Goal: Task Accomplishment & Management: Use online tool/utility

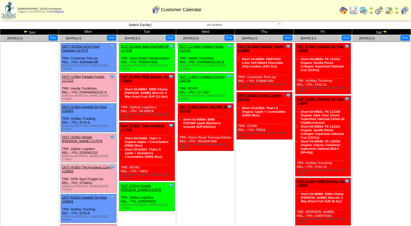
click at [88, 75] on link "OUT (1:00p) Partake Foods-117122" at bounding box center [83, 79] width 43 height 8
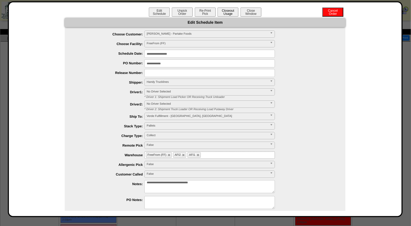
click at [227, 10] on button "Closeout Usage" at bounding box center [227, 12] width 21 height 9
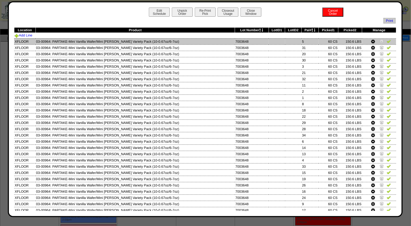
click at [386, 41] on img at bounding box center [388, 41] width 4 height 4
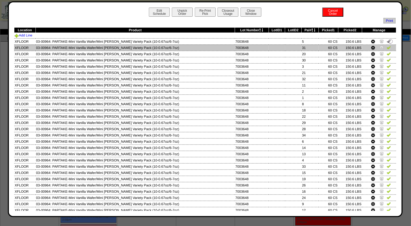
click at [386, 46] on img at bounding box center [388, 47] width 4 height 4
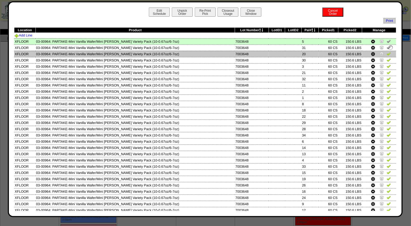
click at [386, 53] on img at bounding box center [388, 54] width 4 height 4
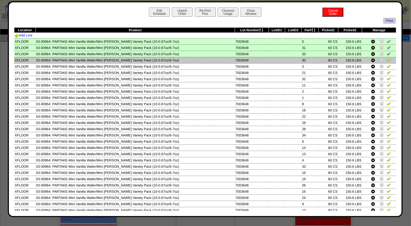
click at [386, 59] on img at bounding box center [388, 60] width 4 height 4
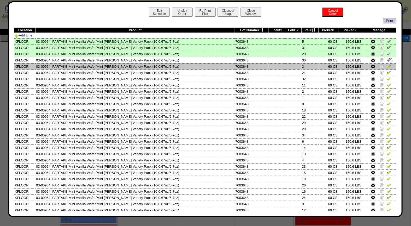
click at [386, 68] on link at bounding box center [388, 67] width 4 height 4
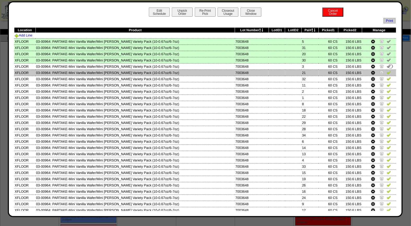
click at [386, 73] on img at bounding box center [388, 72] width 4 height 4
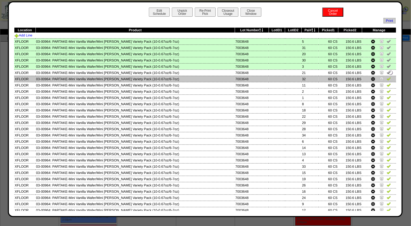
click at [386, 78] on img at bounding box center [388, 79] width 4 height 4
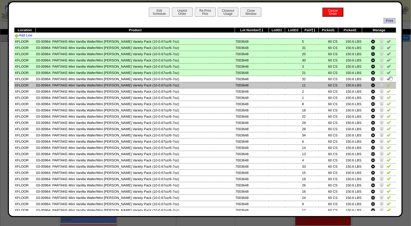
click at [386, 86] on img at bounding box center [388, 85] width 4 height 4
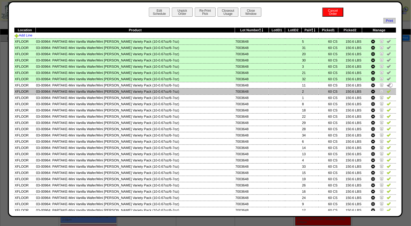
click at [386, 91] on img at bounding box center [388, 91] width 4 height 4
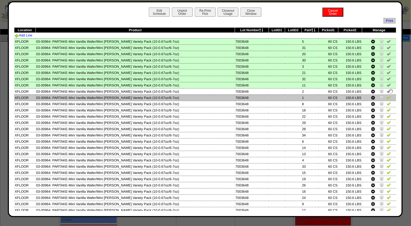
click at [386, 96] on img at bounding box center [388, 97] width 4 height 4
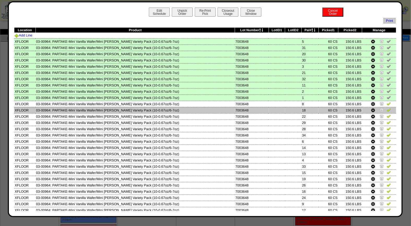
drag, startPoint x: 383, startPoint y: 103, endPoint x: 383, endPoint y: 106, distance: 3.4
click at [386, 103] on img at bounding box center [388, 104] width 4 height 4
click at [386, 109] on img at bounding box center [388, 110] width 4 height 4
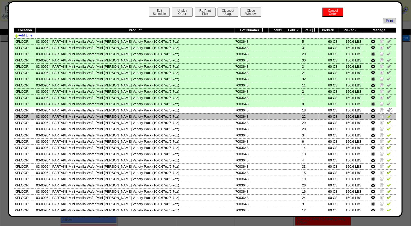
click at [386, 114] on img at bounding box center [388, 116] width 4 height 4
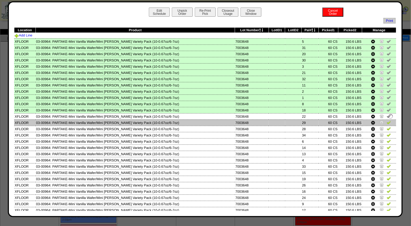
click at [386, 121] on img at bounding box center [388, 123] width 4 height 4
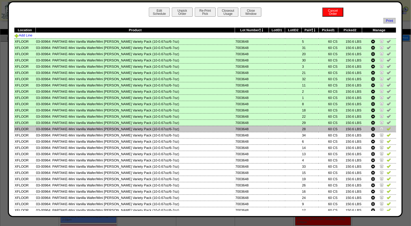
click at [386, 129] on img at bounding box center [388, 129] width 4 height 4
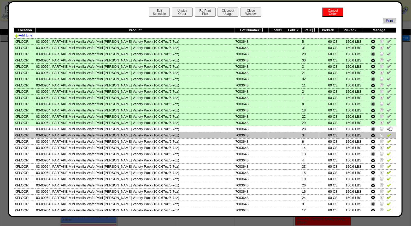
click at [386, 134] on img at bounding box center [388, 135] width 4 height 4
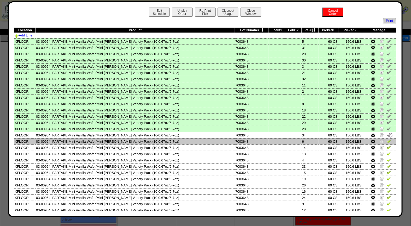
click at [386, 140] on img at bounding box center [388, 141] width 4 height 4
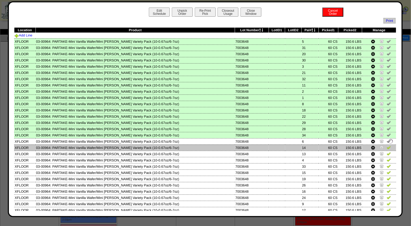
click at [386, 147] on img at bounding box center [388, 148] width 4 height 4
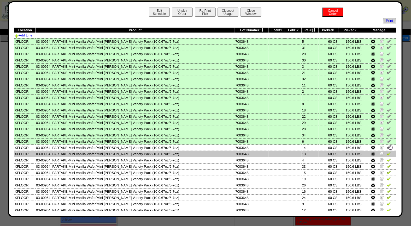
click at [386, 153] on img at bounding box center [388, 154] width 4 height 4
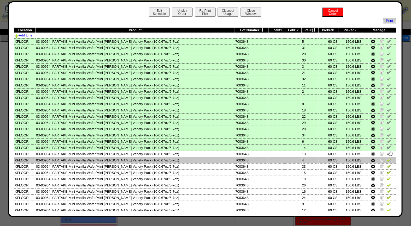
click at [386, 158] on img at bounding box center [388, 160] width 4 height 4
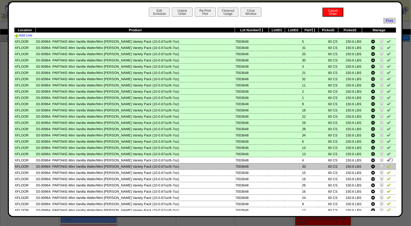
click at [386, 164] on img at bounding box center [388, 166] width 4 height 4
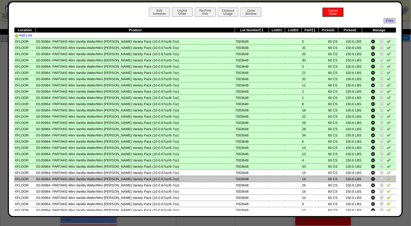
click at [386, 171] on img at bounding box center [388, 173] width 4 height 4
click at [386, 177] on img at bounding box center [388, 179] width 4 height 4
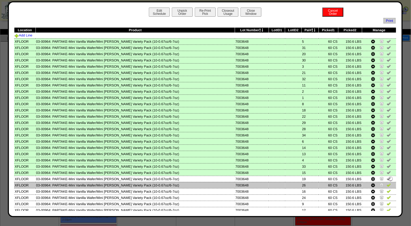
click at [386, 183] on img at bounding box center [388, 185] width 4 height 4
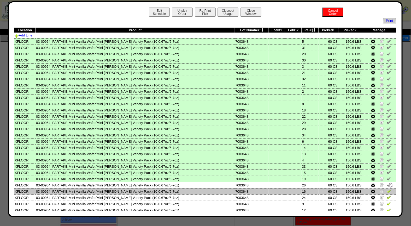
click at [386, 190] on img at bounding box center [388, 191] width 4 height 4
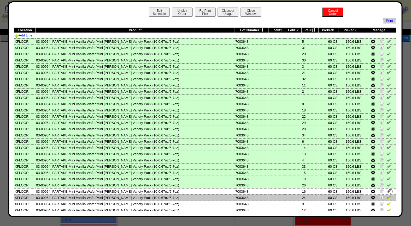
click at [386, 196] on img at bounding box center [388, 198] width 4 height 4
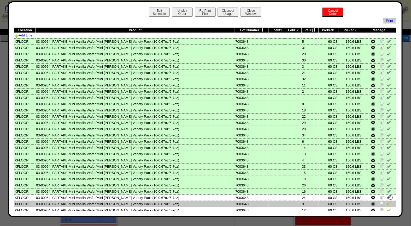
click at [386, 202] on img at bounding box center [388, 204] width 4 height 4
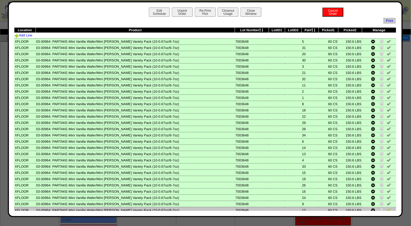
click at [386, 208] on img at bounding box center [388, 210] width 4 height 4
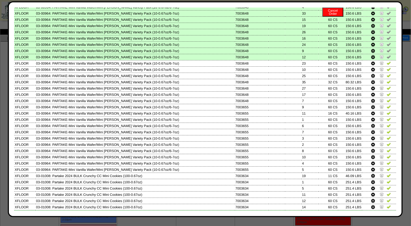
scroll to position [178, 0]
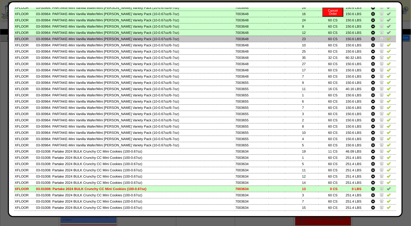
click at [386, 37] on img at bounding box center [388, 39] width 4 height 4
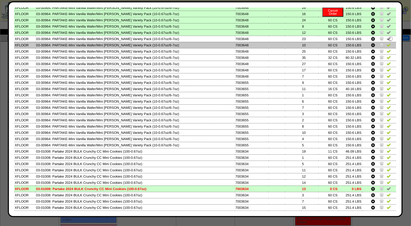
click at [386, 43] on img at bounding box center [388, 45] width 4 height 4
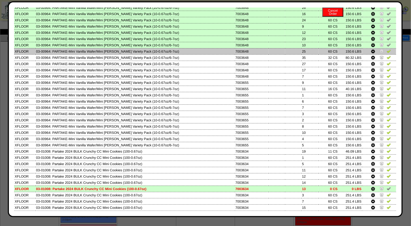
click at [386, 49] on img at bounding box center [388, 51] width 4 height 4
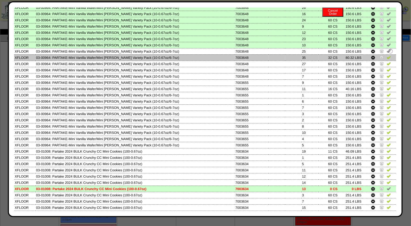
click at [386, 55] on img at bounding box center [388, 57] width 4 height 4
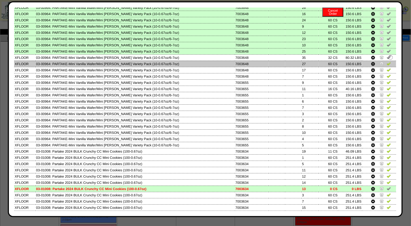
click at [386, 62] on img at bounding box center [388, 64] width 4 height 4
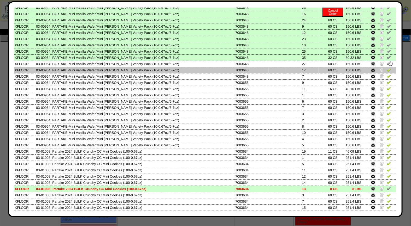
click at [386, 68] on img at bounding box center [388, 70] width 4 height 4
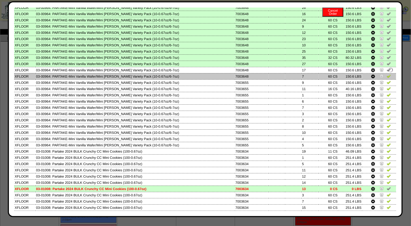
click at [386, 74] on img at bounding box center [388, 76] width 4 height 4
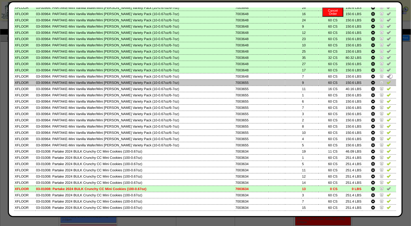
click at [386, 80] on img at bounding box center [388, 82] width 4 height 4
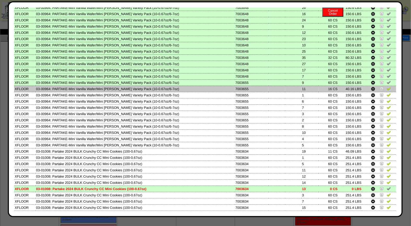
click at [386, 87] on img at bounding box center [388, 89] width 4 height 4
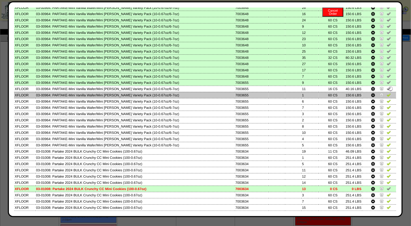
click at [386, 93] on img at bounding box center [388, 95] width 4 height 4
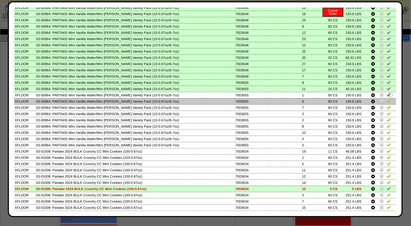
click at [386, 99] on img at bounding box center [388, 101] width 4 height 4
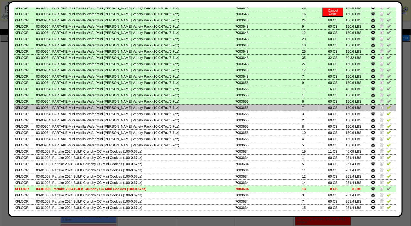
click at [386, 105] on img at bounding box center [388, 107] width 4 height 4
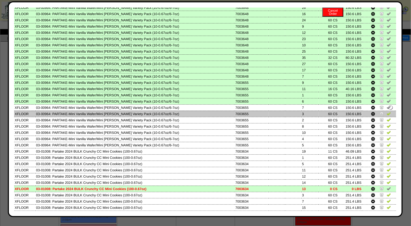
click at [386, 112] on img at bounding box center [388, 114] width 4 height 4
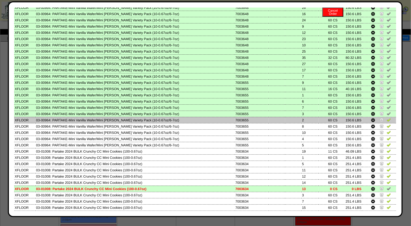
click at [386, 118] on img at bounding box center [388, 120] width 4 height 4
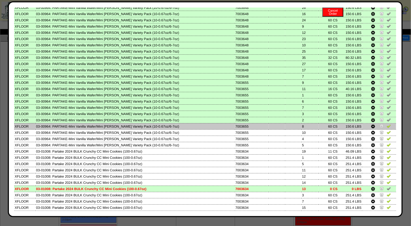
click at [386, 124] on img at bounding box center [388, 126] width 4 height 4
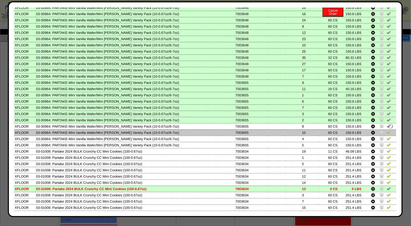
click at [386, 130] on img at bounding box center [388, 132] width 4 height 4
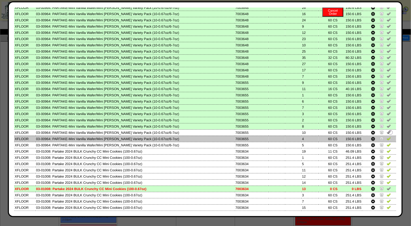
click at [386, 137] on img at bounding box center [388, 139] width 4 height 4
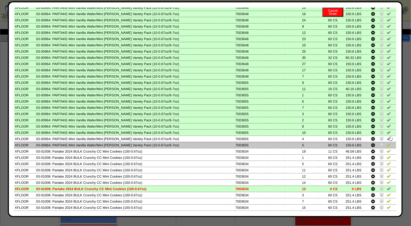
click at [386, 143] on img at bounding box center [388, 145] width 4 height 4
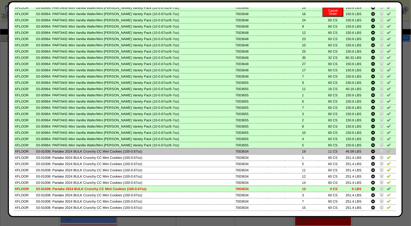
click at [386, 149] on img at bounding box center [388, 151] width 4 height 4
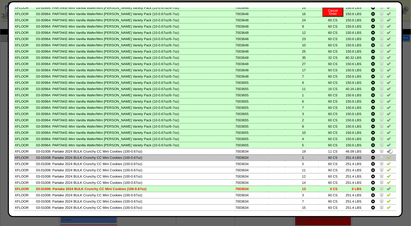
click at [386, 155] on img at bounding box center [388, 157] width 4 height 4
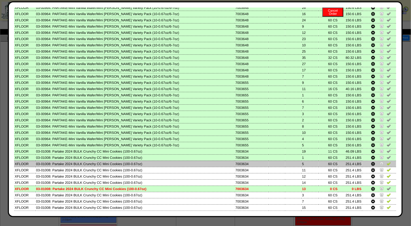
click at [386, 162] on img at bounding box center [388, 164] width 4 height 4
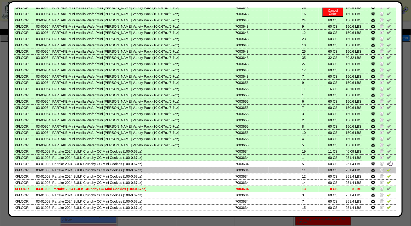
click at [386, 168] on img at bounding box center [388, 170] width 4 height 4
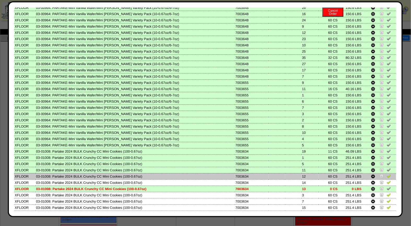
click at [386, 174] on img at bounding box center [388, 176] width 4 height 4
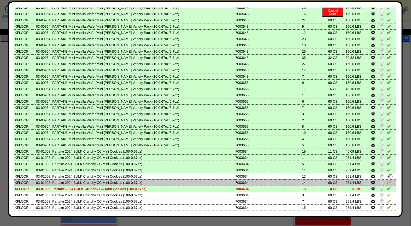
click at [386, 181] on img at bounding box center [388, 183] width 4 height 4
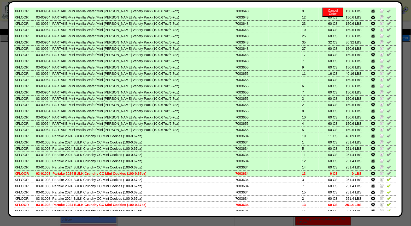
scroll to position [215, 0]
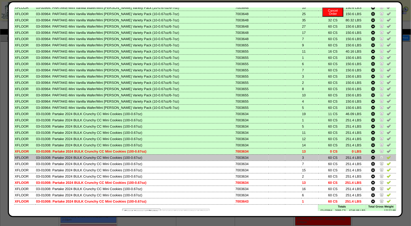
click at [386, 155] on img at bounding box center [388, 157] width 4 height 4
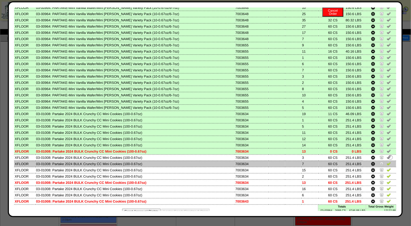
click at [386, 162] on img at bounding box center [388, 164] width 4 height 4
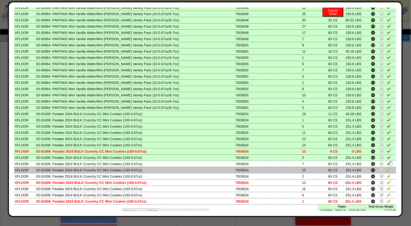
click at [386, 168] on img at bounding box center [388, 170] width 4 height 4
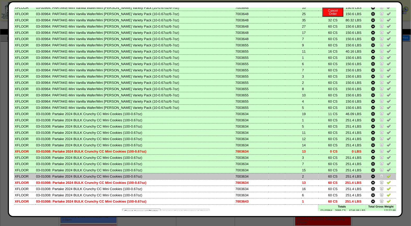
click at [386, 174] on img at bounding box center [388, 176] width 4 height 4
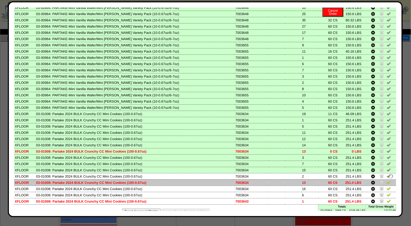
click at [386, 181] on img at bounding box center [388, 183] width 4 height 4
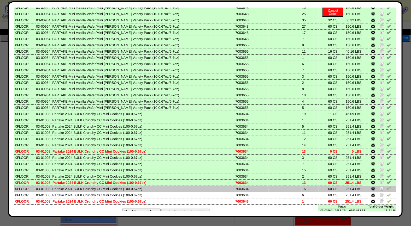
click at [386, 187] on img at bounding box center [388, 189] width 4 height 4
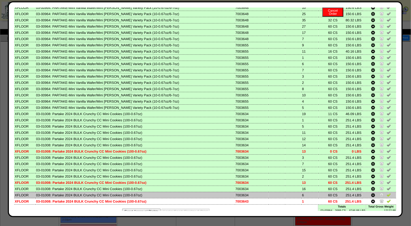
click at [386, 193] on img at bounding box center [388, 195] width 4 height 4
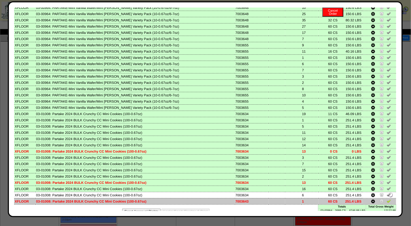
click at [386, 199] on img at bounding box center [388, 201] width 4 height 4
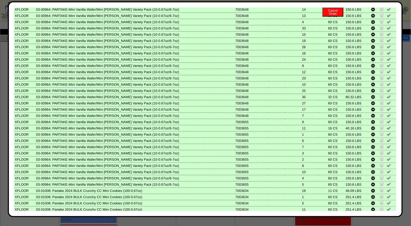
scroll to position [0, 0]
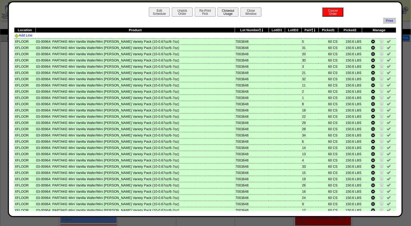
click at [229, 11] on button "Closeout Usage" at bounding box center [227, 12] width 21 height 9
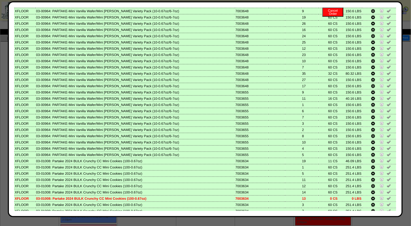
scroll to position [215, 0]
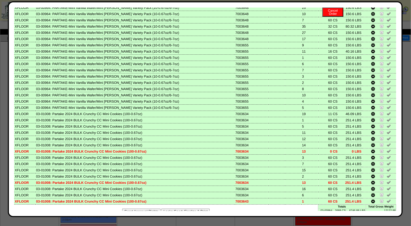
click at [184, 209] on button "Looks Good: Finalize & Print" at bounding box center [185, 211] width 48 height 5
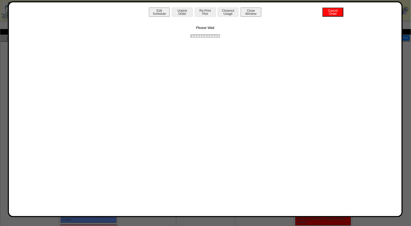
scroll to position [0, 0]
click at [204, 9] on button "Print BOL" at bounding box center [205, 12] width 21 height 9
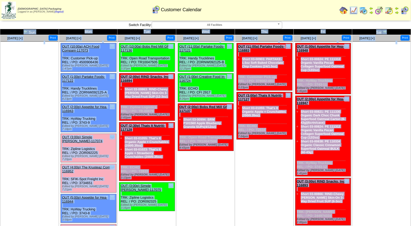
drag, startPoint x: 410, startPoint y: 69, endPoint x: 413, endPoint y: 84, distance: 15.7
click at [411, 84] on html "Zoroco Packaging Logged in as Melko (logout) Print All" at bounding box center [205, 216] width 411 height 432
drag, startPoint x: 413, startPoint y: 84, endPoint x: 399, endPoint y: 87, distance: 14.4
click at [399, 87] on ul at bounding box center [381, 81] width 58 height 78
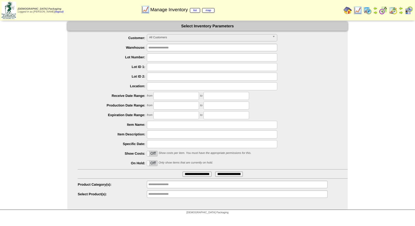
click at [163, 57] on input "text" at bounding box center [212, 57] width 130 height 8
type input "*******"
click at [183, 172] on input "**********" at bounding box center [197, 174] width 29 height 5
drag, startPoint x: 162, startPoint y: 57, endPoint x: 162, endPoint y: 65, distance: 7.3
click at [162, 57] on input "*******" at bounding box center [212, 57] width 130 height 8
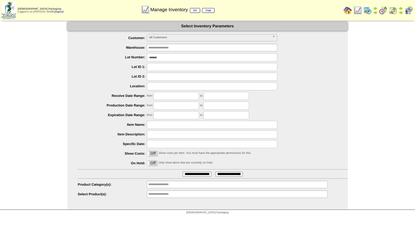
type input "*******"
click at [183, 172] on input "**********" at bounding box center [197, 174] width 29 height 5
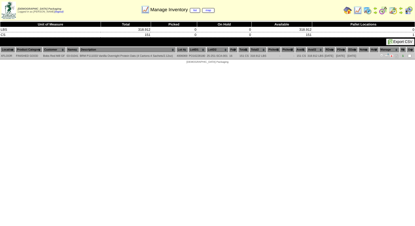
click at [392, 54] on img at bounding box center [391, 55] width 4 height 4
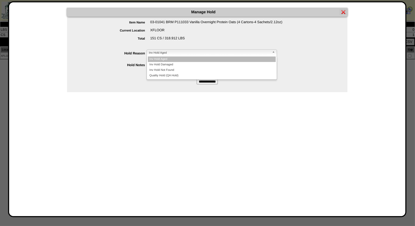
click at [273, 53] on b at bounding box center [274, 53] width 5 height 7
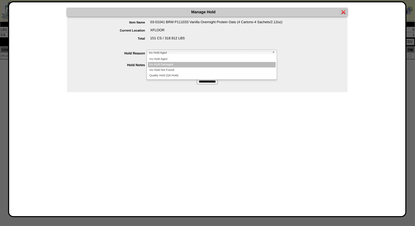
click at [229, 64] on li "Inv Hold Damaged" at bounding box center [212, 64] width 128 height 5
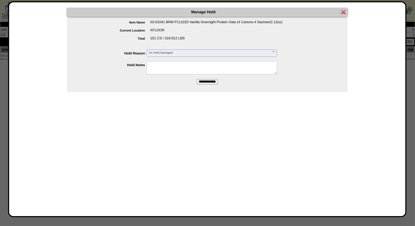
click at [171, 67] on textarea at bounding box center [212, 67] width 130 height 13
type textarea "*"
type textarea "**********"
click at [211, 83] on input "**********" at bounding box center [207, 81] width 21 height 5
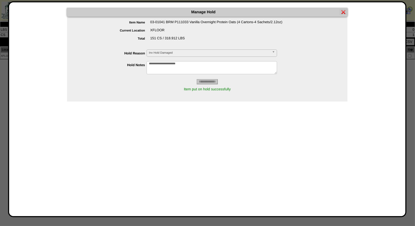
click at [345, 13] on img at bounding box center [343, 12] width 4 height 4
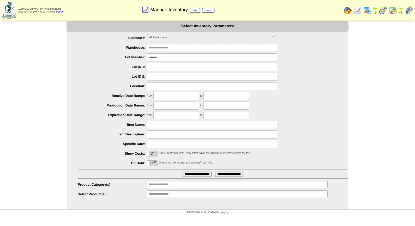
drag, startPoint x: 166, startPoint y: 58, endPoint x: 128, endPoint y: 58, distance: 37.6
click at [128, 58] on li "Lot Number: *******" at bounding box center [213, 57] width 270 height 8
